Goal: Task Accomplishment & Management: Manage account settings

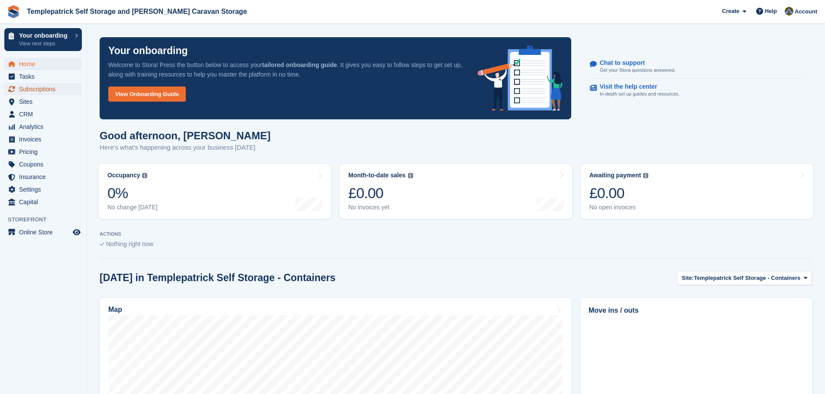
click at [45, 89] on span "Subscriptions" at bounding box center [45, 89] width 52 height 12
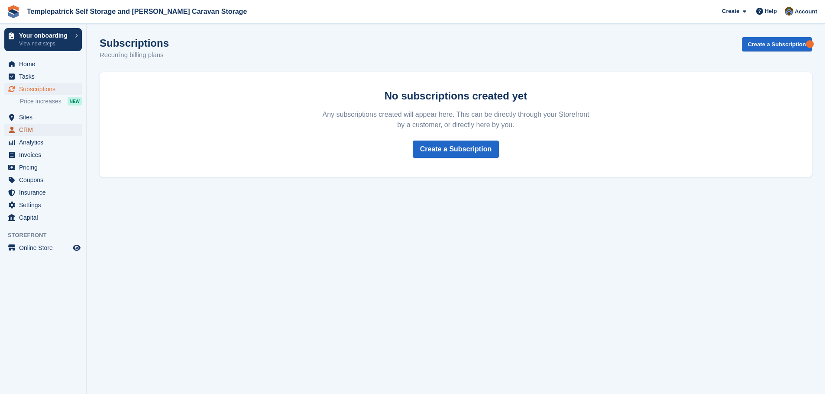
click at [49, 131] on span "CRM" at bounding box center [45, 130] width 52 height 12
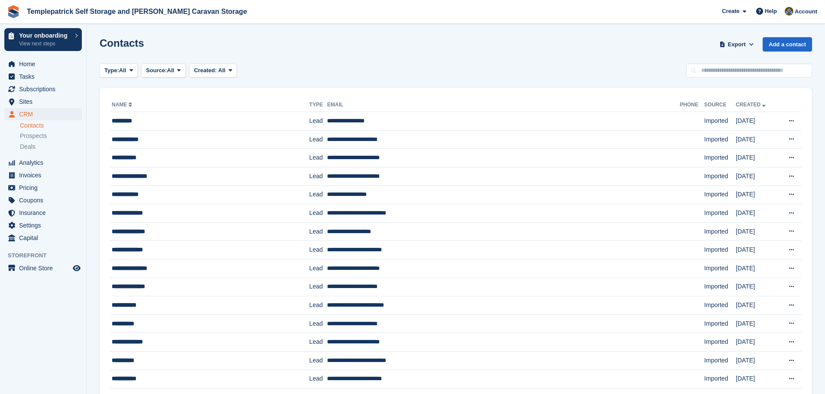
click at [132, 104] on link "Name" at bounding box center [123, 105] width 22 height 6
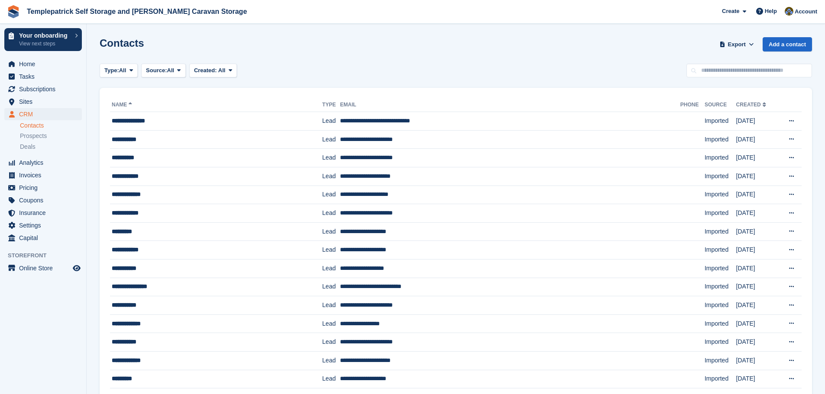
click at [132, 104] on link "Name" at bounding box center [123, 105] width 22 height 6
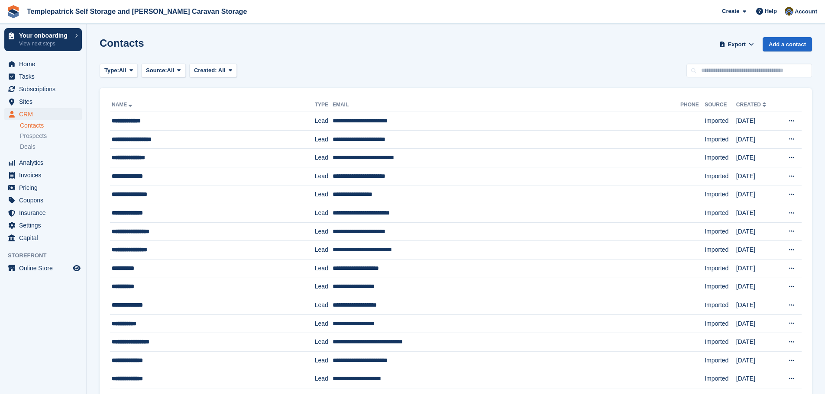
click at [132, 104] on link "Name" at bounding box center [123, 105] width 22 height 6
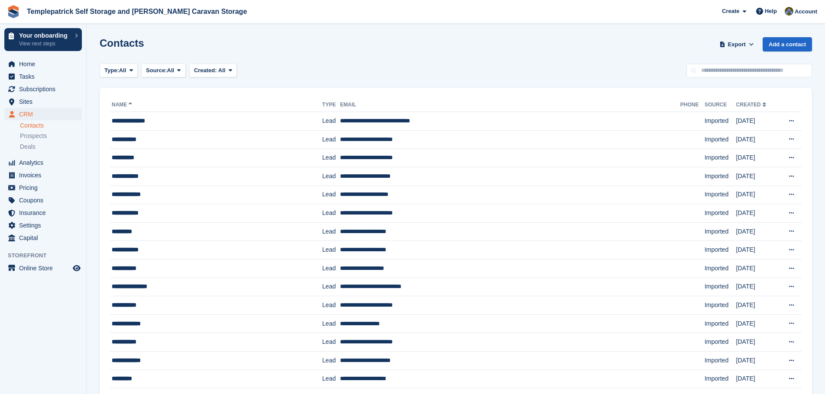
click at [121, 45] on h1 "Contacts" at bounding box center [122, 43] width 45 height 12
click at [44, 125] on link "Contacts" at bounding box center [51, 126] width 62 height 8
click at [34, 126] on link "Contacts" at bounding box center [51, 126] width 62 height 8
click at [32, 90] on span "Subscriptions" at bounding box center [45, 89] width 52 height 12
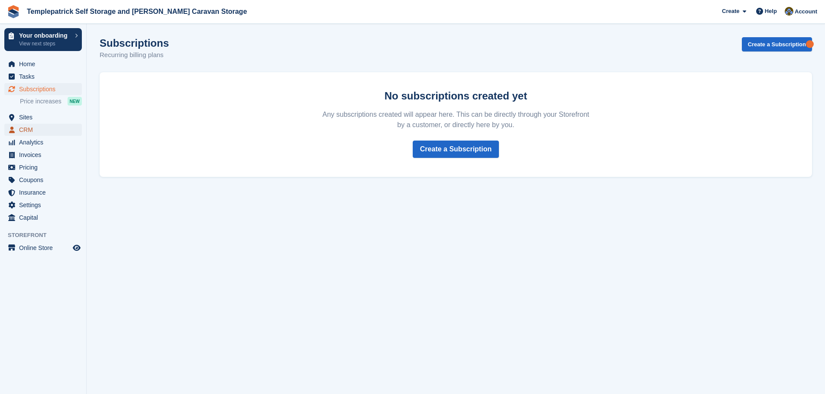
click at [29, 129] on span "CRM" at bounding box center [45, 130] width 52 height 12
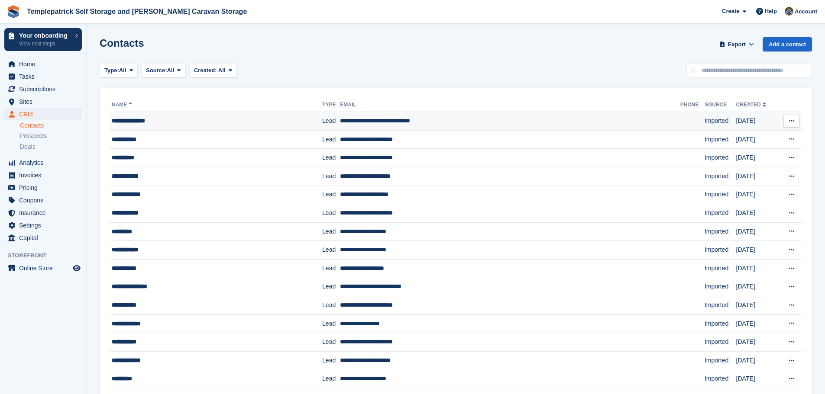
click at [788, 123] on button at bounding box center [791, 121] width 16 height 13
click at [26, 100] on span "Sites" at bounding box center [45, 102] width 52 height 12
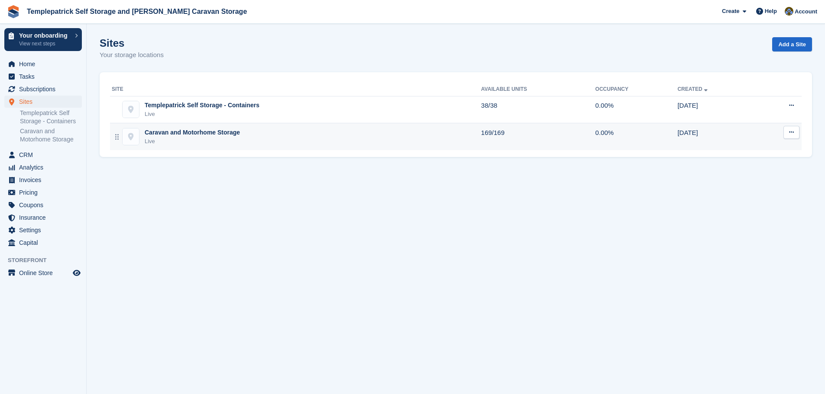
click at [178, 136] on div "Caravan and Motorhome Storage" at bounding box center [192, 132] width 95 height 9
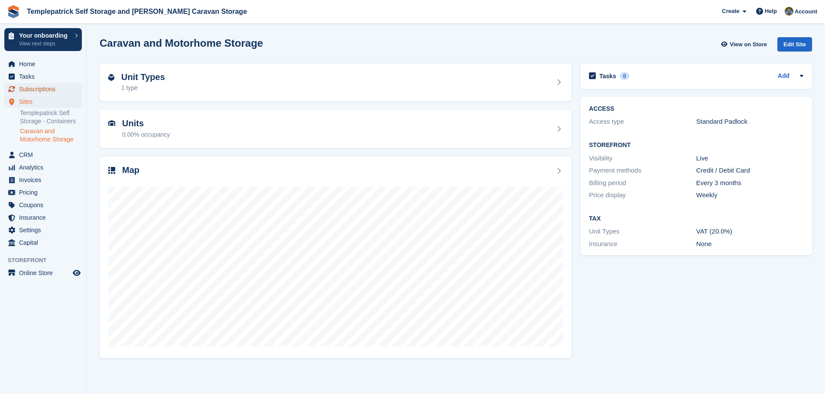
click at [31, 90] on span "Subscriptions" at bounding box center [45, 89] width 52 height 12
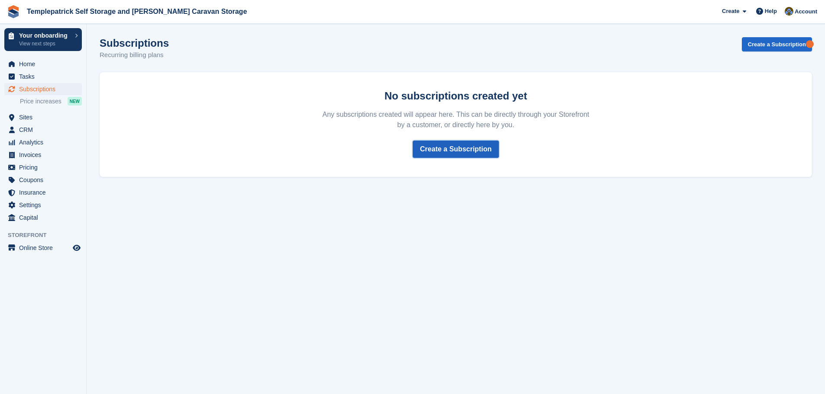
click at [463, 149] on link "Create a Subscription" at bounding box center [456, 149] width 86 height 17
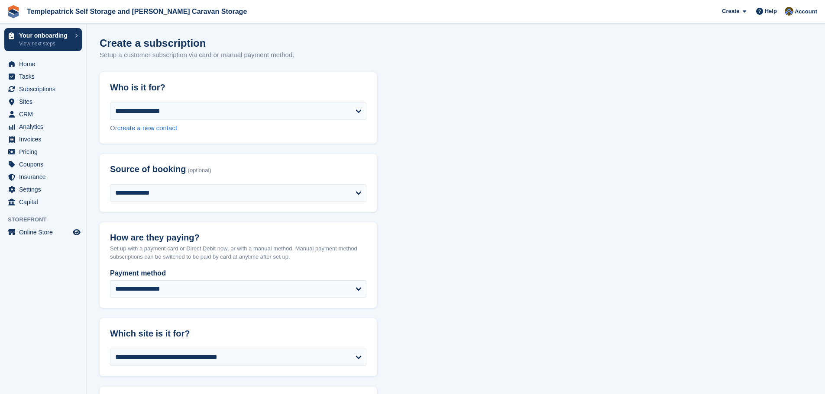
click at [272, 121] on div "**********" at bounding box center [238, 123] width 277 height 41
click at [270, 113] on select "**********" at bounding box center [238, 111] width 256 height 17
select select "******"
click at [110, 103] on select "**********" at bounding box center [238, 111] width 256 height 17
select select "**********"
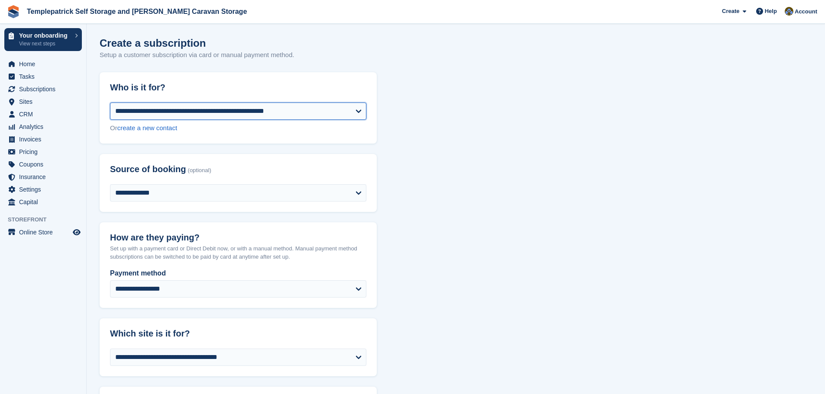
select select "****"
select select "*"
select select "*****"
select select
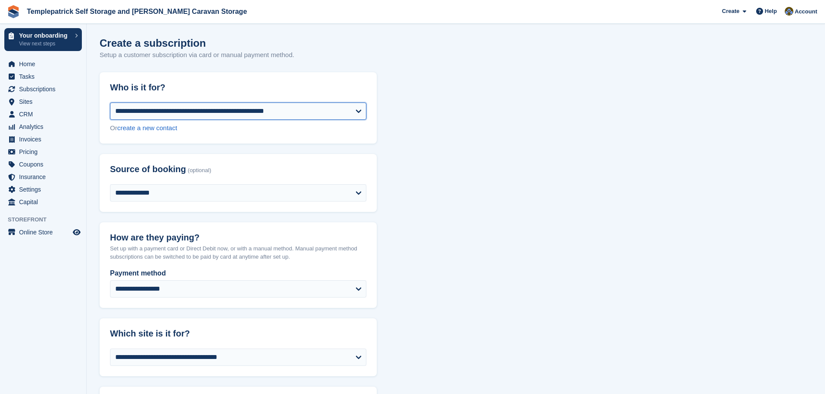
select select
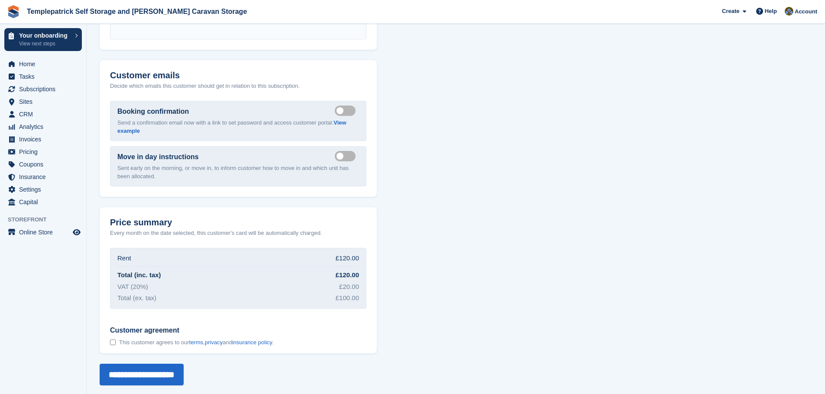
scroll to position [1062, 0]
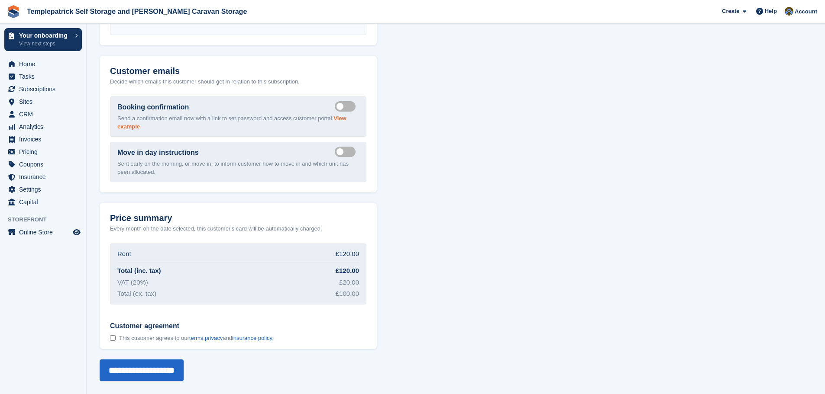
click at [343, 118] on link "View example" at bounding box center [231, 122] width 229 height 15
click at [34, 191] on span "Settings" at bounding box center [45, 190] width 52 height 12
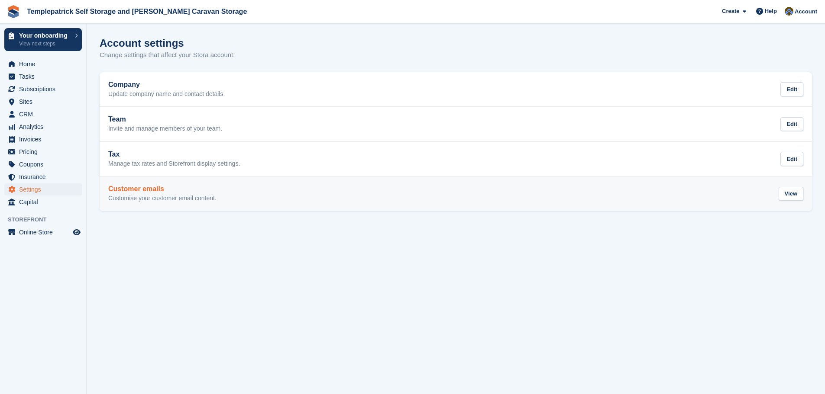
click at [139, 199] on p "Customise your customer email content." at bounding box center [162, 199] width 108 height 8
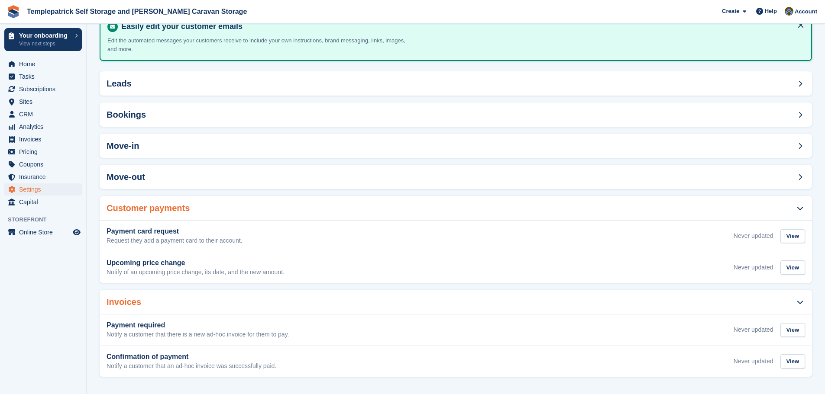
scroll to position [61, 0]
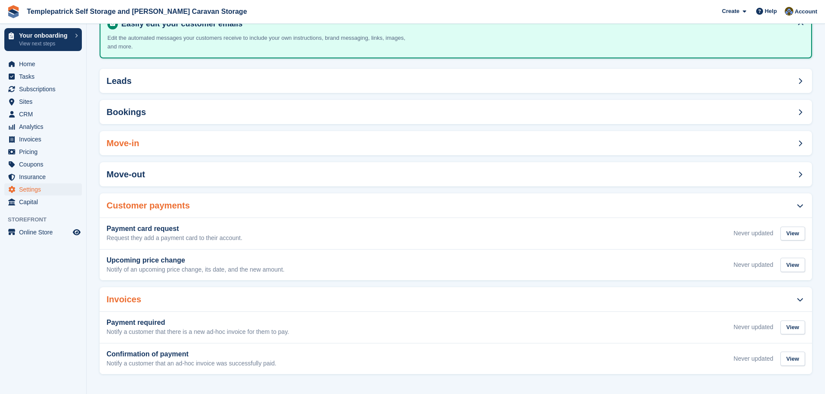
click at [796, 142] on span at bounding box center [800, 143] width 10 height 10
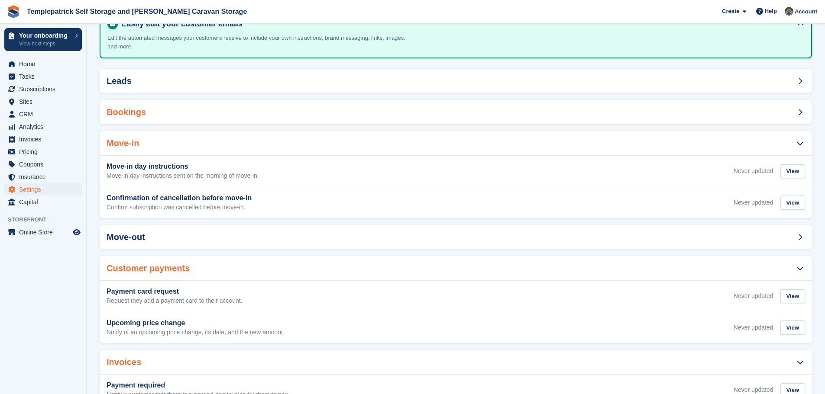
click at [797, 112] on span at bounding box center [800, 112] width 10 height 10
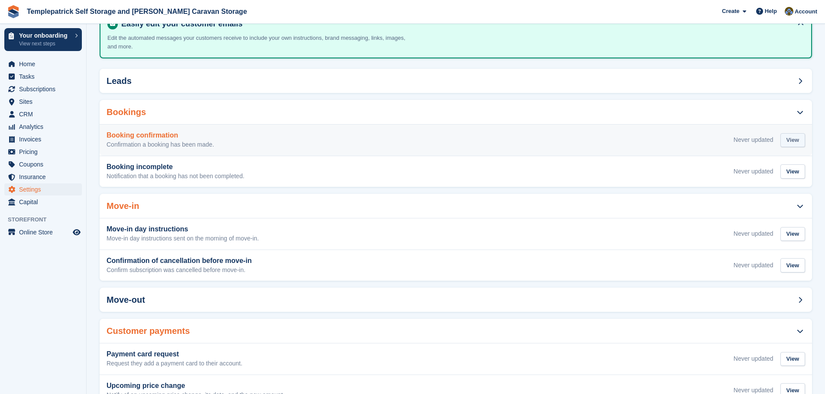
click at [794, 140] on div "View" at bounding box center [792, 140] width 25 height 14
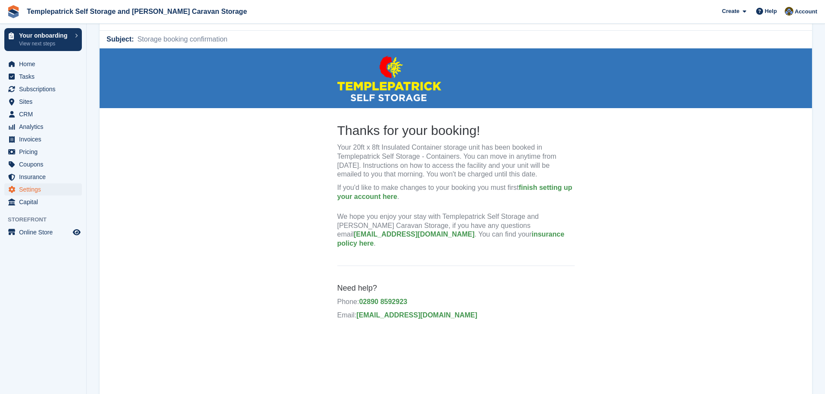
scroll to position [87, 0]
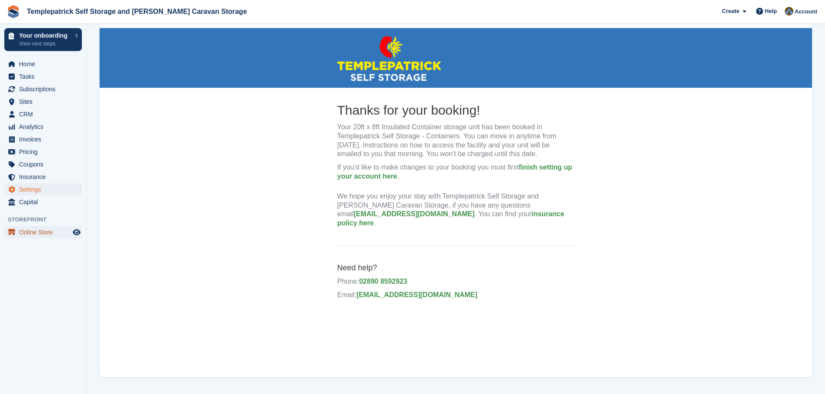
click at [39, 236] on span "Online Store" at bounding box center [45, 232] width 52 height 12
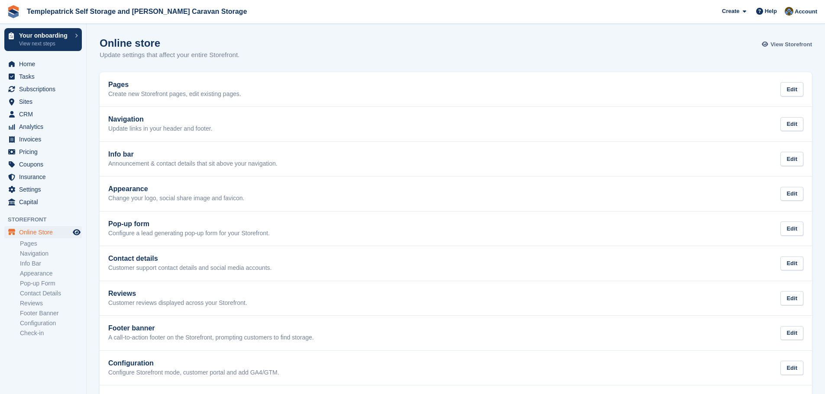
click at [804, 43] on span "View Storefront" at bounding box center [791, 44] width 42 height 9
